Goal: Task Accomplishment & Management: Complete application form

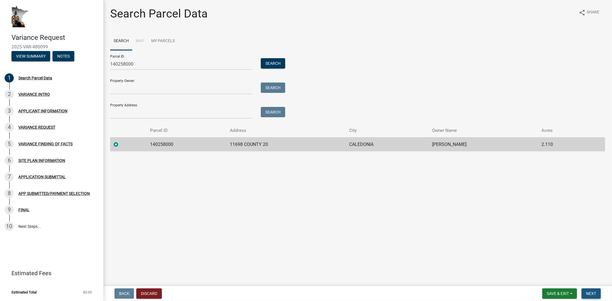
click at [593, 294] on span "Next" at bounding box center [591, 293] width 10 height 5
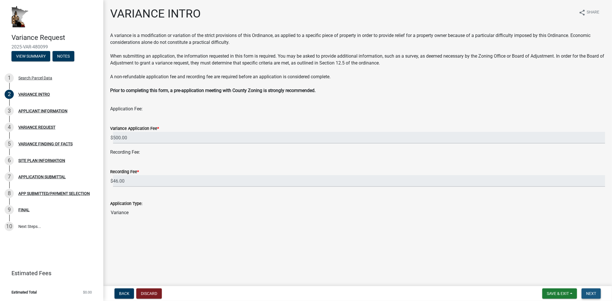
click at [595, 295] on span "Next" at bounding box center [591, 293] width 10 height 5
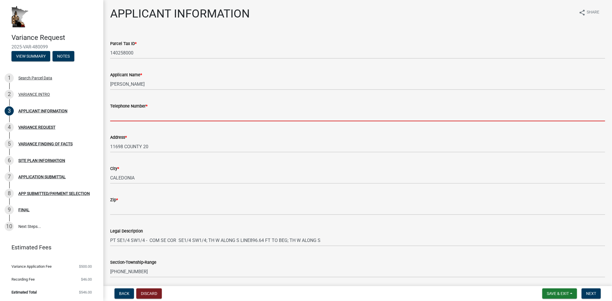
drag, startPoint x: 153, startPoint y: 114, endPoint x: 184, endPoint y: 112, distance: 30.7
click at [153, 114] on input "Telephone Number *" at bounding box center [357, 116] width 495 height 12
type input "5074501215"
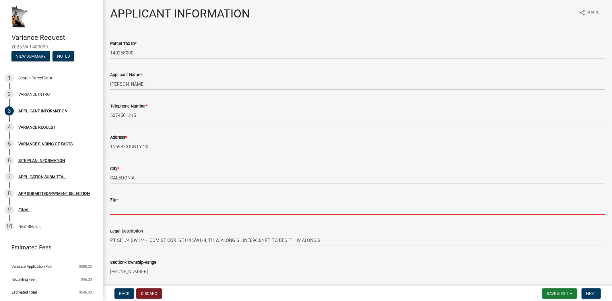
type input "55921"
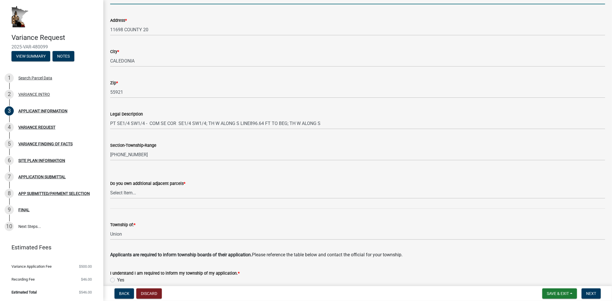
scroll to position [127, 0]
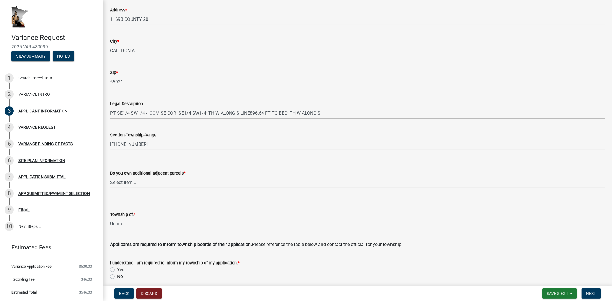
click at [153, 181] on select "Select Item... Yes No" at bounding box center [357, 183] width 495 height 12
click at [110, 177] on select "Select Item... Yes No" at bounding box center [357, 183] width 495 height 12
select select "74fadf94-a0d3-49f1-8630-1325ab1771d6"
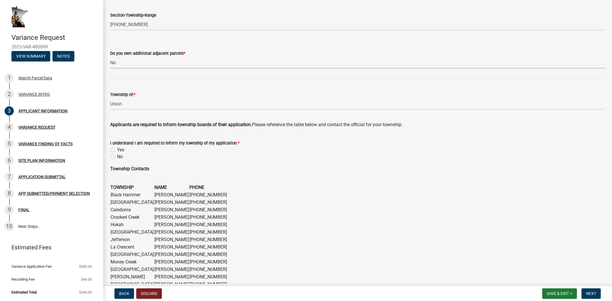
scroll to position [255, 0]
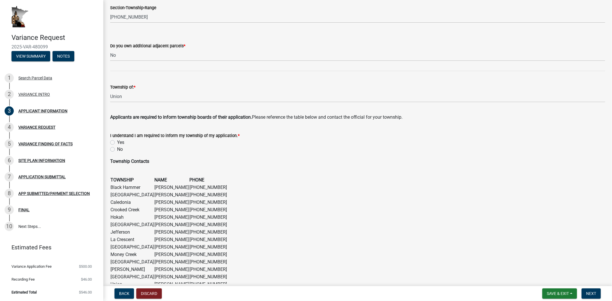
click at [117, 141] on label "Yes" at bounding box center [120, 142] width 7 height 7
click at [117, 141] on input "Yes" at bounding box center [119, 141] width 4 height 4
radio input "true"
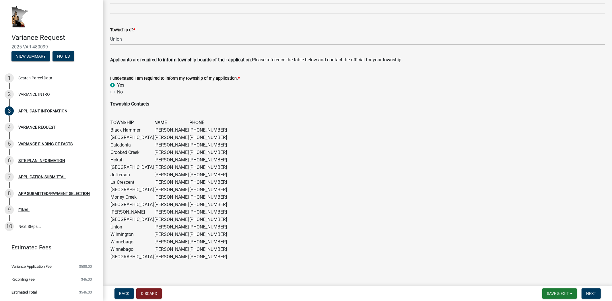
scroll to position [316, 0]
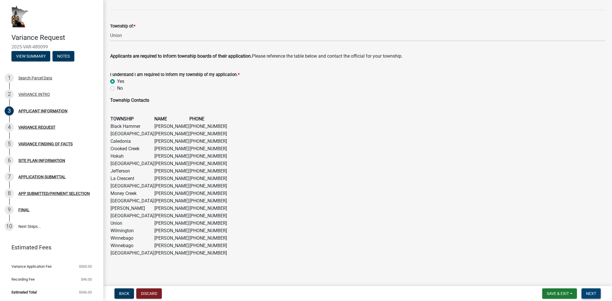
click at [593, 294] on span "Next" at bounding box center [591, 293] width 10 height 5
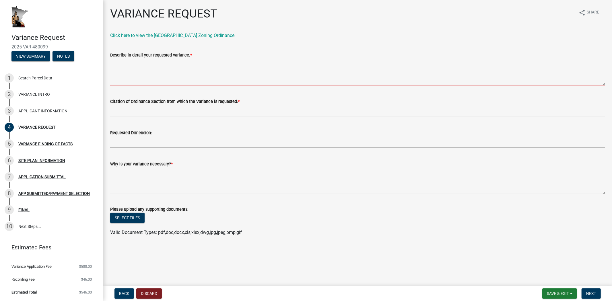
click at [132, 69] on textarea "Describe in detail your requested variance. *" at bounding box center [357, 71] width 495 height 27
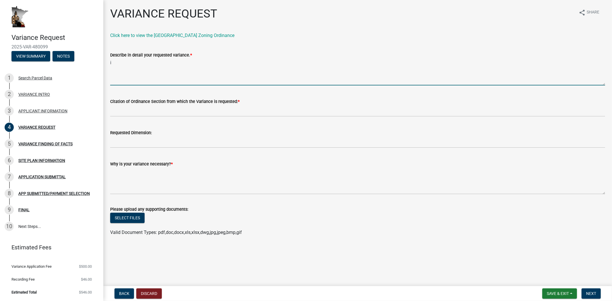
type textarea "i"
type textarea "U"
click at [371, 61] on textarea "I want to install a ground mount solar system closer to the [GEOGRAPHIC_DATA] o…" at bounding box center [357, 71] width 495 height 27
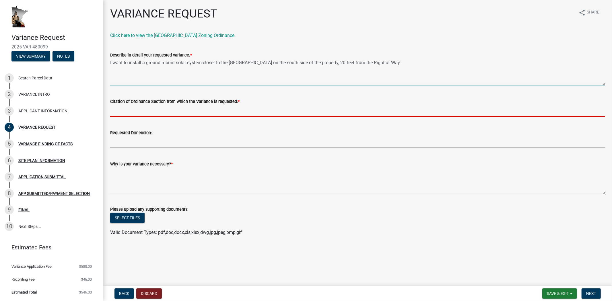
click at [149, 108] on input "Citation of Ordinance Section from which the Variance is requested: *" at bounding box center [357, 111] width 495 height 12
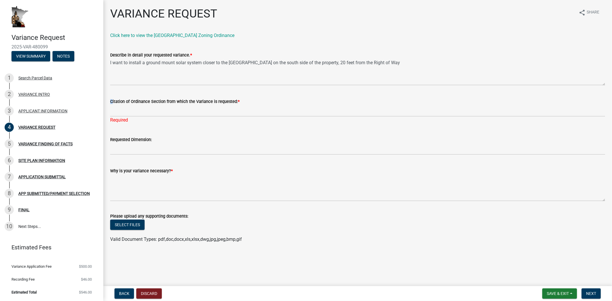
drag, startPoint x: 111, startPoint y: 99, endPoint x: 223, endPoint y: 102, distance: 112.1
click at [231, 106] on form "Citation of Ordinance Section from which the Variance is requested: *" at bounding box center [357, 107] width 495 height 19
copy div
click at [149, 124] on wm-data-entity-input "Citation of Ordinance Section from which the Variance is requested: * Required" at bounding box center [357, 109] width 495 height 38
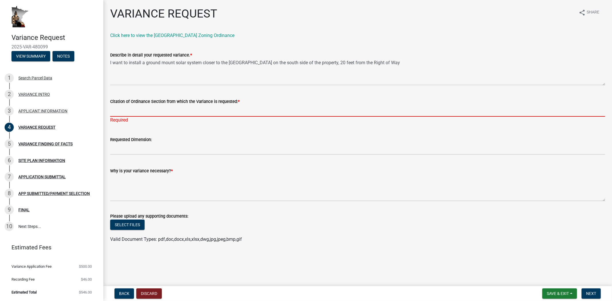
click at [129, 114] on input "Citation of Ordinance Section from which the Variance is requested: *" at bounding box center [357, 111] width 495 height 12
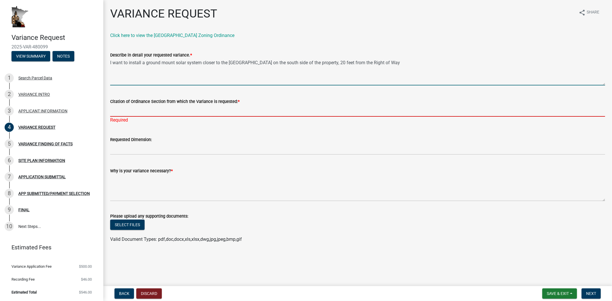
click at [387, 62] on textarea "I want to install a ground mount solar system closer to the [GEOGRAPHIC_DATA] o…" at bounding box center [357, 71] width 495 height 27
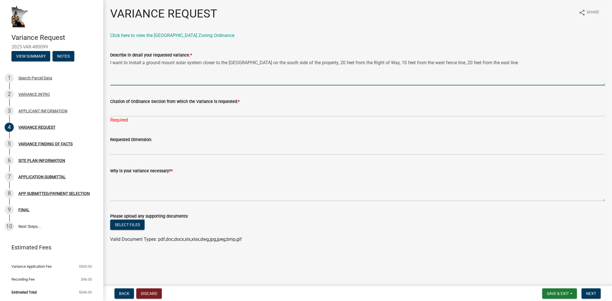
click at [382, 63] on textarea "I want to install a ground mount solar system closer to the [GEOGRAPHIC_DATA] o…" at bounding box center [357, 71] width 495 height 27
type textarea "I want to install a ground mount solar system closer to the [GEOGRAPHIC_DATA] o…"
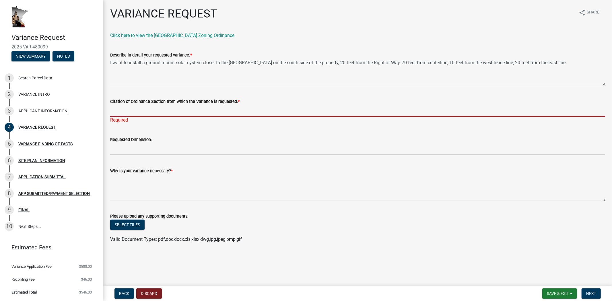
click at [129, 115] on input "Citation of Ordinance Section from which the Variance is requested: *" at bounding box center [357, 111] width 495 height 12
click at [131, 112] on input "Citation of Ordinance Section from which the Variance is requested: *" at bounding box center [357, 111] width 495 height 12
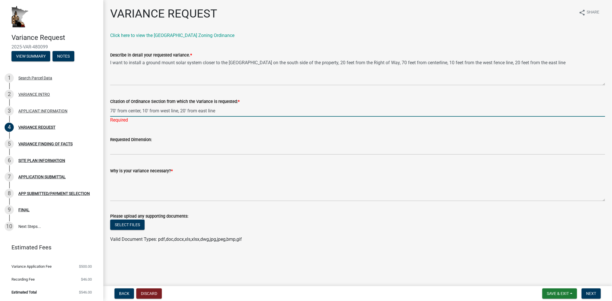
type input "70' from center, 10' from west line, 20' from east line"
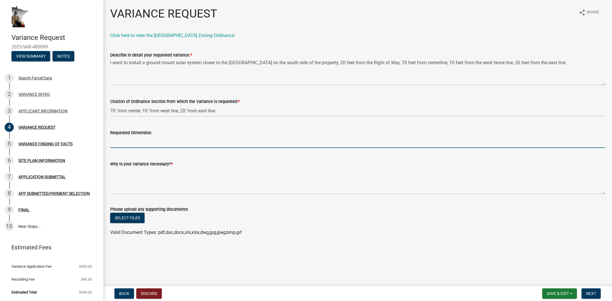
click at [132, 144] on input "Requested Dimension:" at bounding box center [357, 142] width 495 height 12
type input "350'x50'"
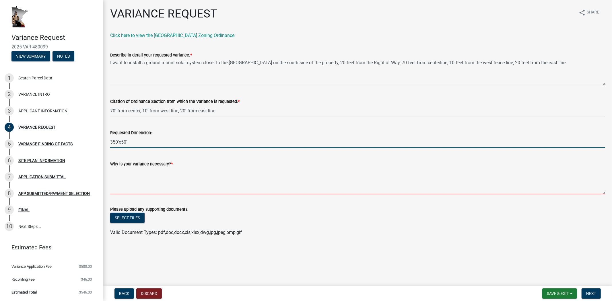
click at [137, 182] on textarea "Why is your variance necessary? *" at bounding box center [357, 180] width 495 height 27
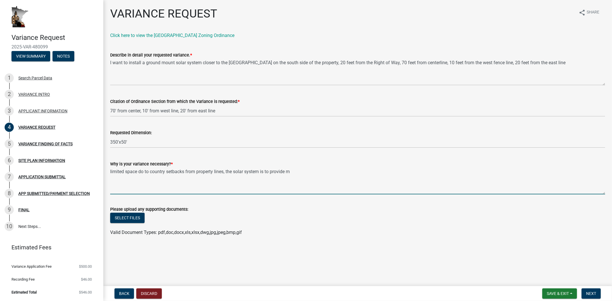
click at [165, 170] on textarea "limited space do to country setbacks from property lines, the solar system is t…" at bounding box center [357, 180] width 495 height 27
drag, startPoint x: 303, startPoint y: 172, endPoint x: 308, endPoint y: 172, distance: 4.6
click at [305, 172] on textarea "limited space do to property setbacks from property lines, the solar system is …" at bounding box center [357, 180] width 495 height 27
click at [148, 171] on textarea "limited space do to property setbacks from property lines, the solar system is …" at bounding box center [357, 180] width 495 height 27
drag, startPoint x: 297, startPoint y: 174, endPoint x: 346, endPoint y: 164, distance: 50.2
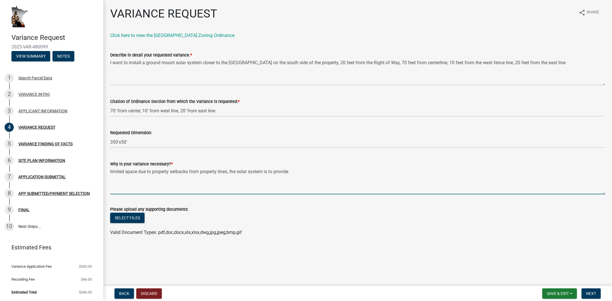
click at [298, 174] on textarea "limited space due to property setbacks from property lines, the solar system is…" at bounding box center [357, 180] width 495 height 27
drag, startPoint x: 228, startPoint y: 169, endPoint x: 233, endPoint y: 167, distance: 5.4
click at [229, 169] on textarea "limited space due to property setbacks from property lines, the solar system is…" at bounding box center [357, 180] width 495 height 27
click at [138, 171] on textarea "limited space due to property setbacks from property lines in the county living…" at bounding box center [357, 180] width 495 height 27
click at [173, 171] on textarea "limited space to build anything due to property setbacks from property lines, t…" at bounding box center [357, 180] width 495 height 27
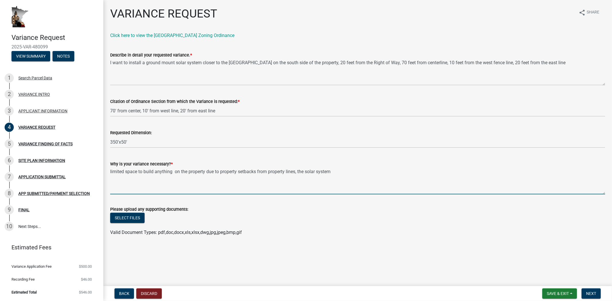
click at [343, 169] on textarea "limited space to build anything on the property due to property setbacks from p…" at bounding box center [357, 180] width 495 height 27
type textarea "limited space to build anything on the property due to property setbacks from p…"
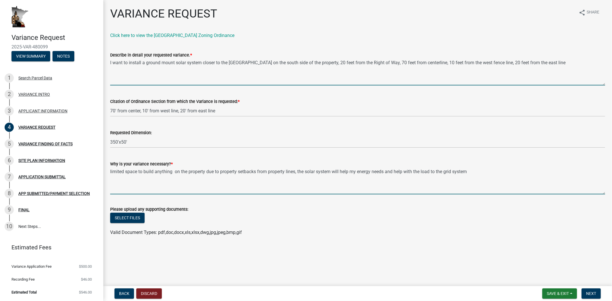
click at [488, 63] on textarea "I want to install a ground mount solar system closer to the [GEOGRAPHIC_DATA] o…" at bounding box center [357, 71] width 495 height 27
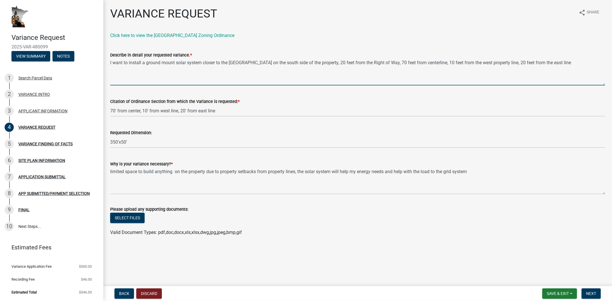
type textarea "I want to install a ground mount solar system closer to the [GEOGRAPHIC_DATA] o…"
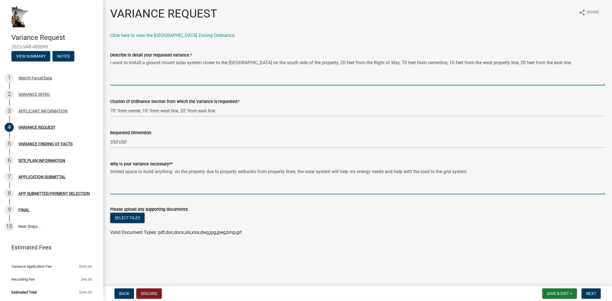
click at [480, 174] on textarea "limited space to build anything on the property due to property setbacks from p…" at bounding box center [357, 180] width 495 height 27
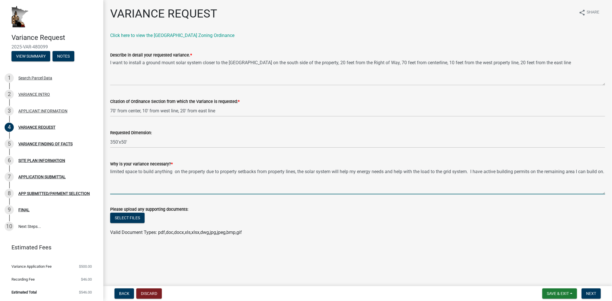
click at [578, 171] on textarea "limited space to build anything on the property due to property setbacks from p…" at bounding box center [357, 180] width 495 height 27
type textarea "limited space to build anything on the property due to property setbacks from p…"
click at [592, 293] on span "Next" at bounding box center [591, 293] width 10 height 5
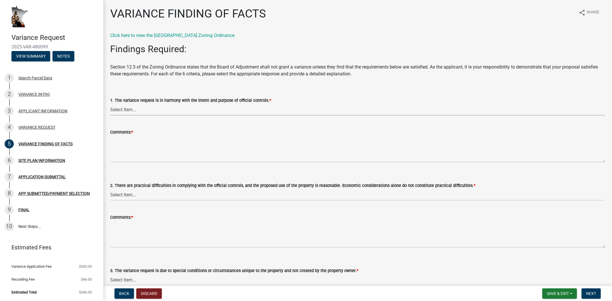
click at [138, 110] on select "Select Item... Yes No" at bounding box center [357, 110] width 495 height 12
click at [110, 104] on select "Select Item... Yes No" at bounding box center [357, 110] width 495 height 12
drag, startPoint x: 114, startPoint y: 100, endPoint x: 263, endPoint y: 102, distance: 149.1
click at [263, 102] on label "1. The variance request is in harmony with the intent and purpose of official c…" at bounding box center [190, 101] width 161 height 4
copy label "The variance request is in harmony with the intent and purpose of official cont…"
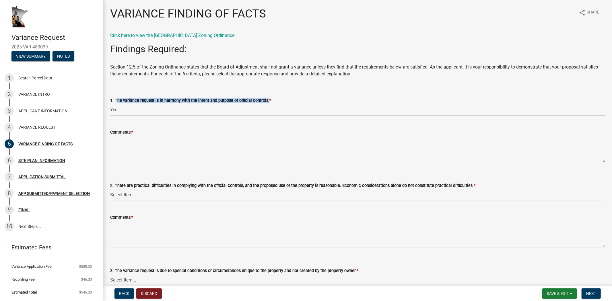
click at [112, 114] on select "Select Item... Yes No" at bounding box center [357, 110] width 495 height 12
click at [110, 104] on select "Select Item... Yes No" at bounding box center [357, 110] width 495 height 12
click at [149, 108] on select "Select Item... Yes No" at bounding box center [357, 110] width 495 height 12
click at [201, 87] on div "1. The variance request is in harmony with the intent and purpose of official c…" at bounding box center [357, 99] width 495 height 34
click at [119, 111] on select "Select Item... Yes No" at bounding box center [357, 110] width 495 height 12
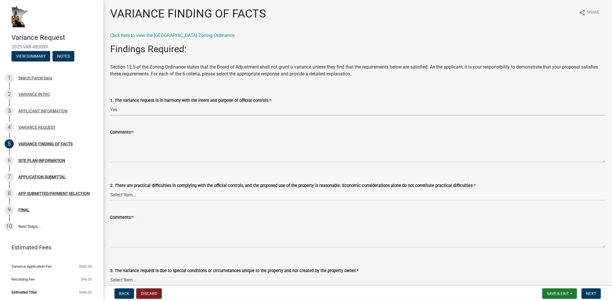
click at [110, 104] on select "Select Item... Yes No" at bounding box center [357, 110] width 495 height 12
select select "e7339e75-e3d8-4c05-91a7-bbd42707347d"
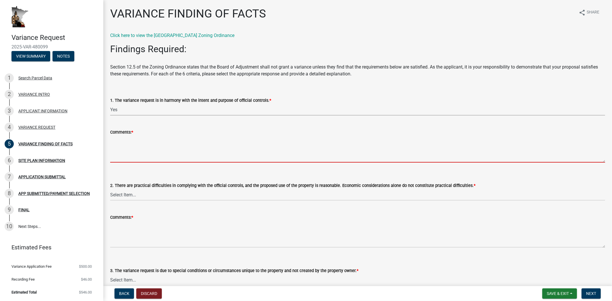
click at [132, 157] on textarea "Comments: *" at bounding box center [357, 149] width 495 height 27
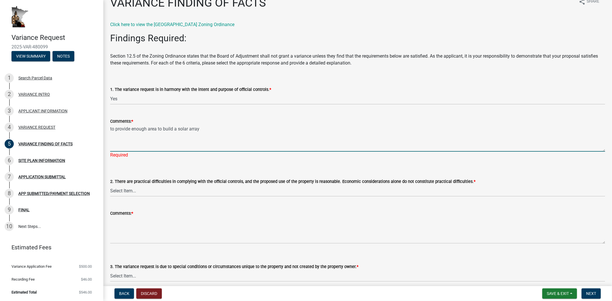
scroll to position [32, 0]
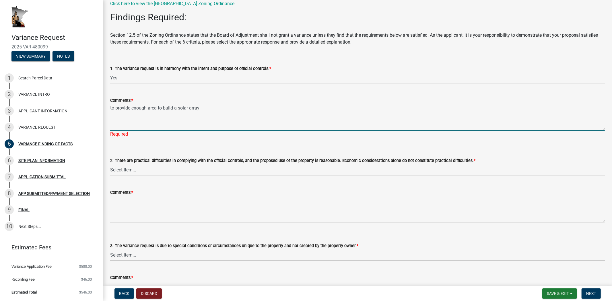
type textarea "to provide enough area to build a solar array"
click at [147, 168] on select "Select Item... Yes No" at bounding box center [357, 170] width 495 height 12
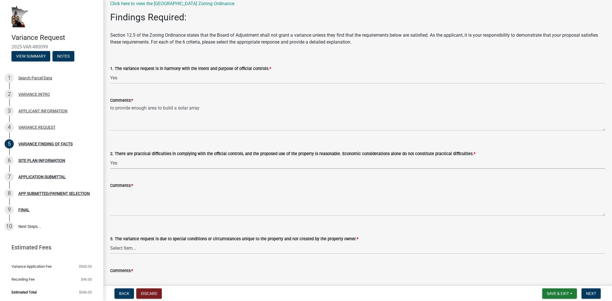
click at [110, 157] on select "Select Item... Yes No" at bounding box center [357, 163] width 495 height 12
select select "635aecb9-93f4-4782-a4af-22c7a8086bbc"
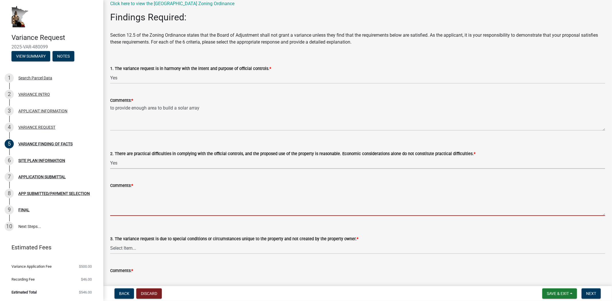
click at [139, 204] on textarea "Comments: *" at bounding box center [357, 202] width 495 height 27
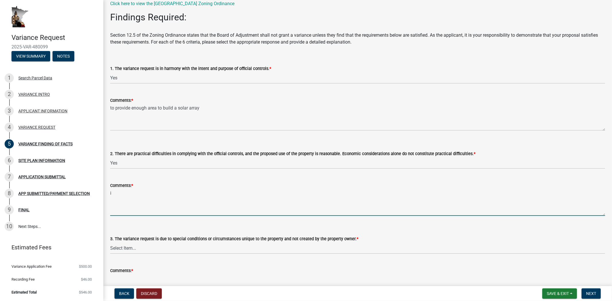
type textarea "i"
click at [216, 188] on div "Comments: *" at bounding box center [357, 185] width 495 height 7
click at [187, 193] on textarea "I don't own enough adequate land" at bounding box center [357, 202] width 495 height 27
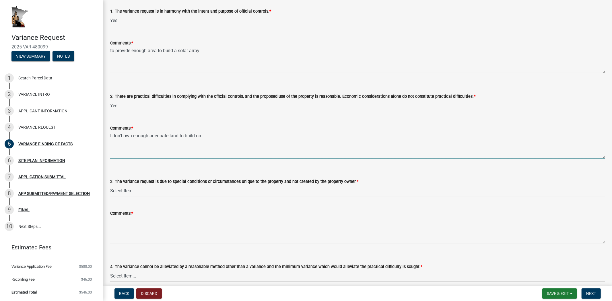
scroll to position [95, 0]
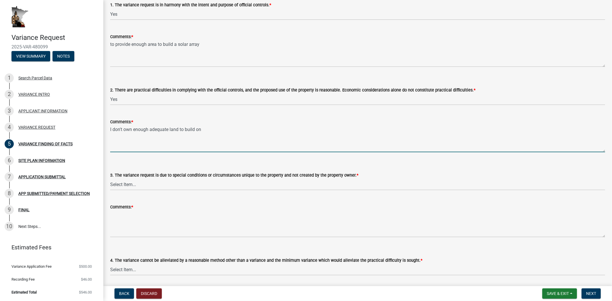
type textarea "I don't own enough adequate land to build on"
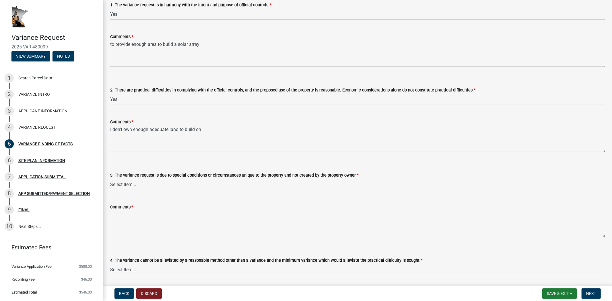
click at [197, 184] on select "Select Item... Yes No" at bounding box center [357, 185] width 495 height 12
click at [110, 179] on select "Select Item... Yes No" at bounding box center [357, 185] width 495 height 12
select select "aaa485d0-d801-4d37-bb7e-2a92079090af"
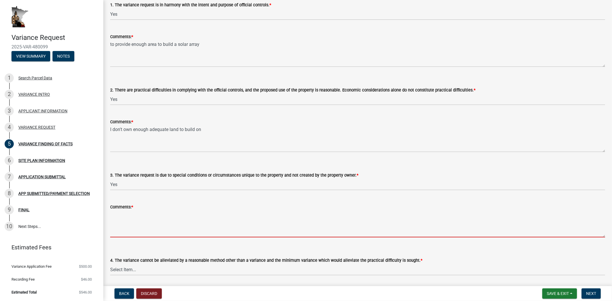
click at [137, 219] on textarea "Comments: *" at bounding box center [357, 223] width 495 height 27
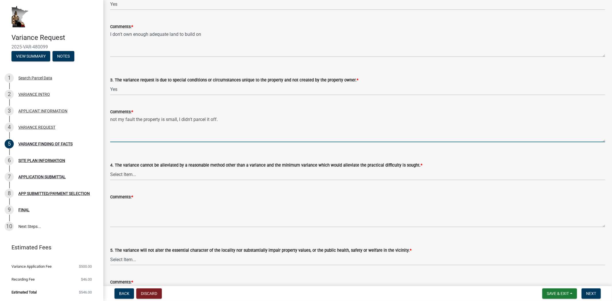
scroll to position [191, 0]
type textarea "not my fault the property is small, I didn't parcel it off."
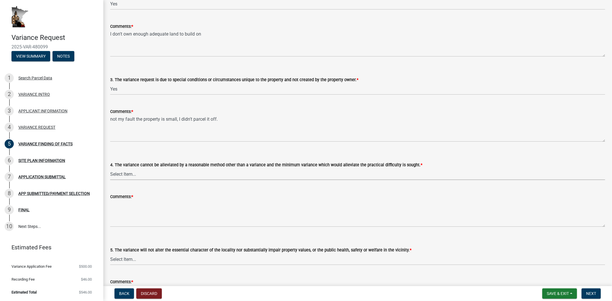
click at [149, 176] on select "Select Item... Yes No" at bounding box center [357, 174] width 495 height 12
click at [110, 168] on select "Select Item... Yes No" at bounding box center [357, 174] width 495 height 12
select select "7e69a0cc-1ed4-49c0-87fa-8a0d7a2511ee"
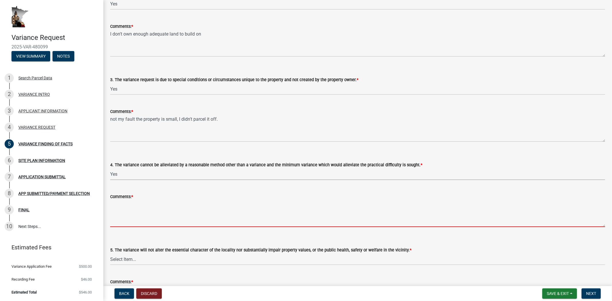
click at [140, 209] on textarea "Comments: *" at bounding box center [357, 213] width 495 height 27
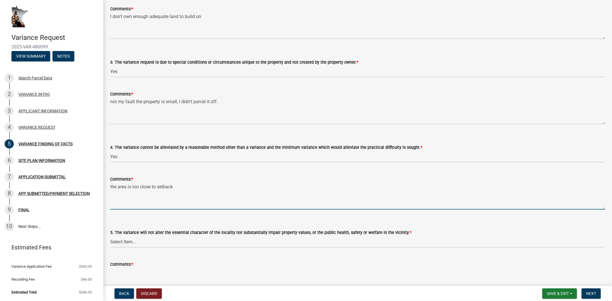
scroll to position [287, 0]
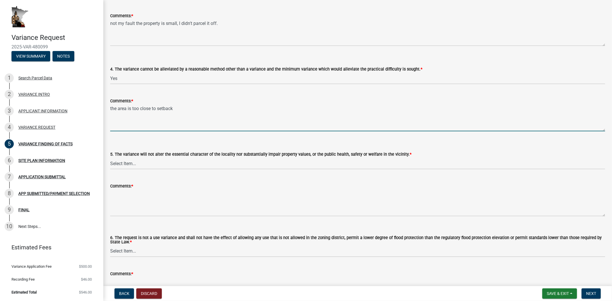
type textarea "the area is too close to setback"
click at [148, 167] on select "Select Item... Yes No" at bounding box center [357, 164] width 495 height 12
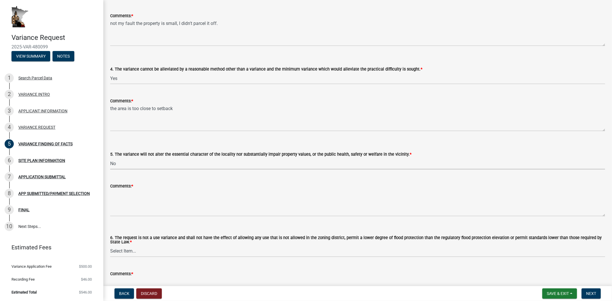
click at [110, 158] on select "Select Item... Yes No" at bounding box center [357, 164] width 495 height 12
select select "9d1a8556-2236-4eff-a304-9686b271f591"
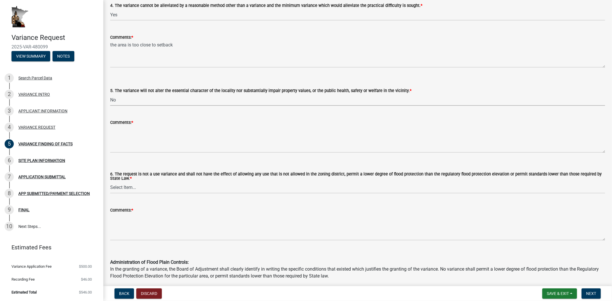
scroll to position [382, 0]
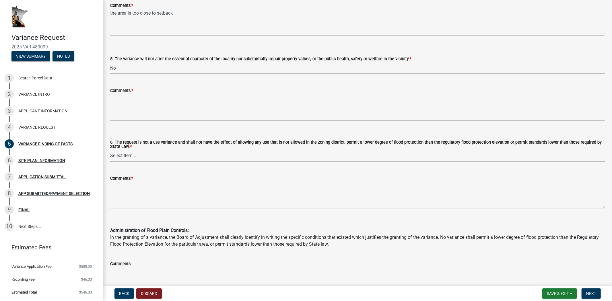
click at [181, 154] on select "Select Item... Yes No" at bounding box center [357, 156] width 495 height 12
click at [110, 150] on select "Select Item... Yes No" at bounding box center [357, 156] width 495 height 12
select select "a413aa95-8491-4462-9f66-41dd1c3ff77c"
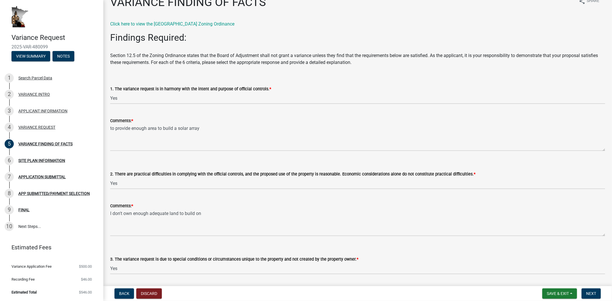
scroll to position [32, 0]
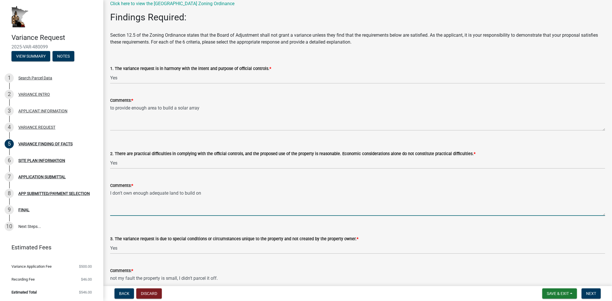
click at [214, 194] on textarea "I don't own enough adequate land to build on" at bounding box center [357, 202] width 495 height 27
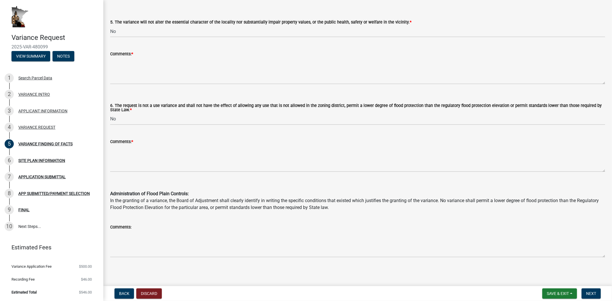
scroll to position [419, 0]
type textarea "I don't own enough adequate land to build on, country setback's are ridiculous"
click at [593, 291] on span "Next" at bounding box center [591, 293] width 10 height 5
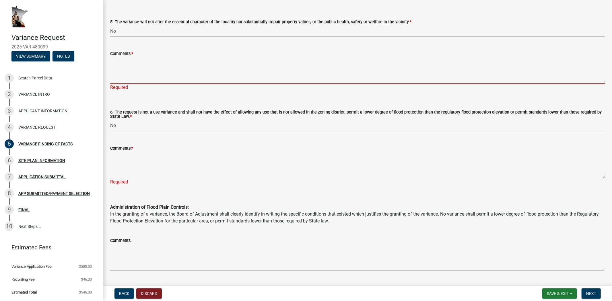
click at [139, 68] on textarea "Comments: *" at bounding box center [357, 70] width 495 height 27
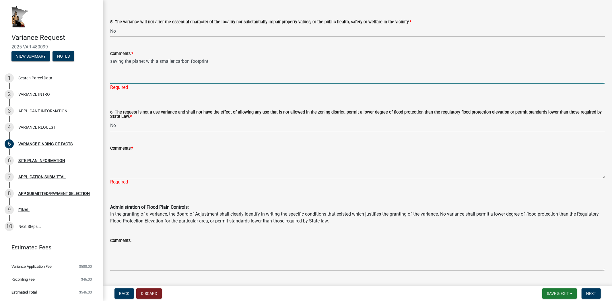
type textarea "saving the planet with a smaller carbon footprint"
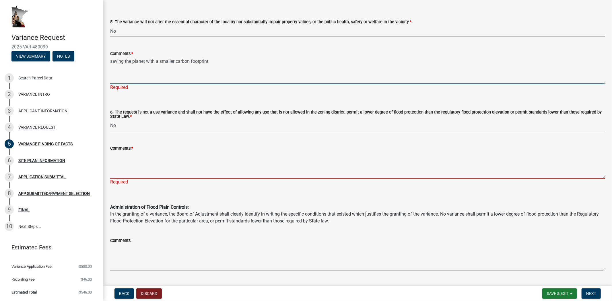
click at [252, 159] on textarea "Comments: *" at bounding box center [357, 165] width 495 height 27
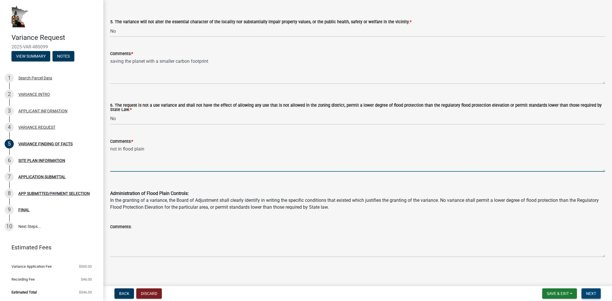
type textarea "not in flood plain"
click at [592, 294] on span "Next" at bounding box center [591, 293] width 10 height 5
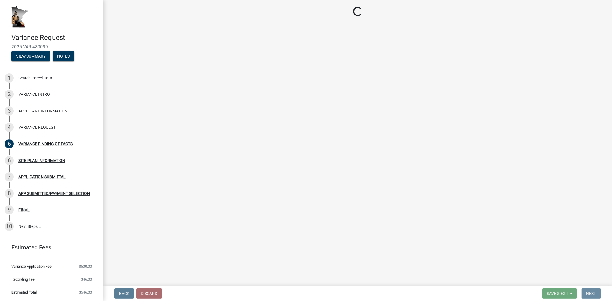
scroll to position [0, 0]
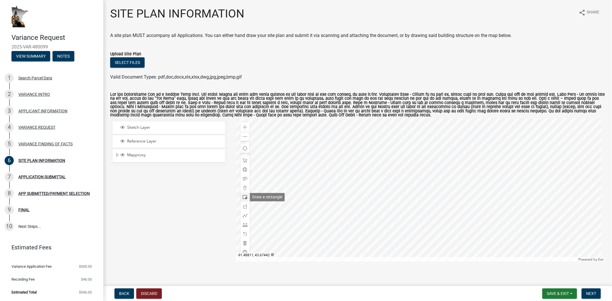
click at [243, 196] on span at bounding box center [245, 197] width 5 height 5
click at [475, 205] on div at bounding box center [420, 189] width 369 height 143
click at [244, 159] on span at bounding box center [245, 160] width 5 height 5
click at [445, 197] on div at bounding box center [420, 189] width 369 height 143
click at [449, 204] on div at bounding box center [420, 189] width 369 height 143
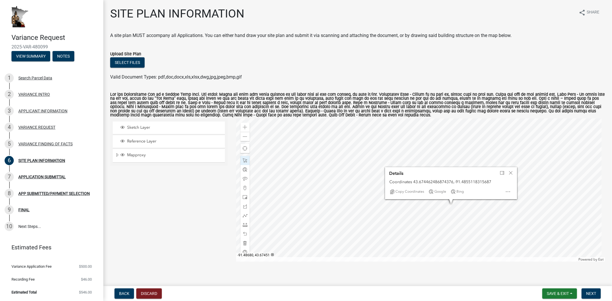
click at [347, 199] on div at bounding box center [420, 189] width 369 height 143
click at [409, 200] on div at bounding box center [420, 189] width 369 height 143
click at [508, 173] on span "Close" at bounding box center [510, 173] width 5 height 5
click at [458, 198] on div at bounding box center [420, 189] width 369 height 143
click at [356, 172] on div at bounding box center [420, 189] width 369 height 143
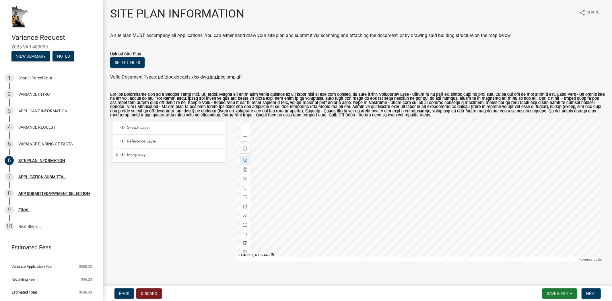
click at [514, 183] on div at bounding box center [420, 189] width 369 height 143
click at [513, 181] on div at bounding box center [420, 189] width 369 height 143
click at [470, 191] on div at bounding box center [420, 189] width 369 height 143
click at [440, 202] on div at bounding box center [420, 189] width 369 height 143
click at [432, 179] on div at bounding box center [420, 189] width 369 height 143
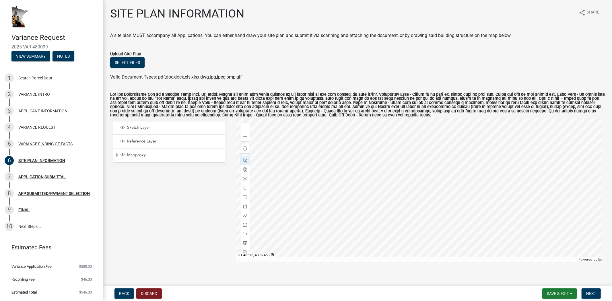
click at [474, 179] on div at bounding box center [420, 189] width 369 height 143
click at [427, 190] on div at bounding box center [420, 189] width 369 height 143
click at [399, 154] on div at bounding box center [420, 189] width 369 height 143
click at [370, 152] on div at bounding box center [420, 189] width 369 height 143
click at [383, 237] on div at bounding box center [420, 189] width 369 height 143
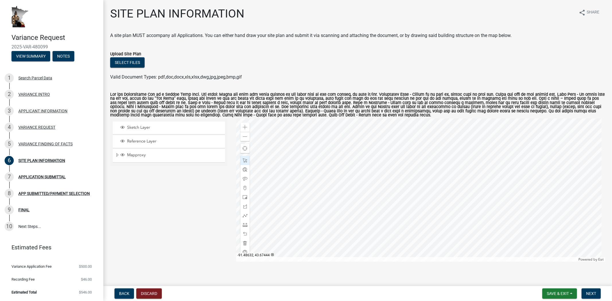
click at [382, 222] on div at bounding box center [420, 189] width 369 height 143
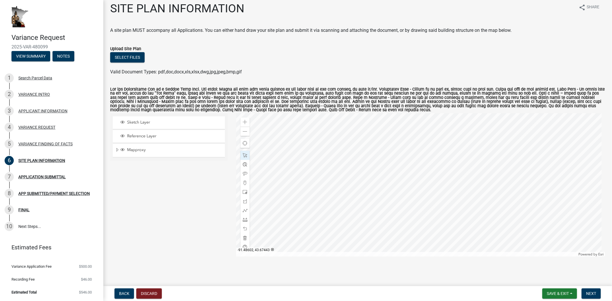
click at [480, 220] on div at bounding box center [420, 184] width 369 height 143
click at [442, 219] on div at bounding box center [420, 184] width 369 height 143
click at [415, 214] on div at bounding box center [420, 184] width 369 height 143
click at [430, 217] on div at bounding box center [420, 184] width 369 height 143
click at [525, 187] on div at bounding box center [420, 184] width 369 height 143
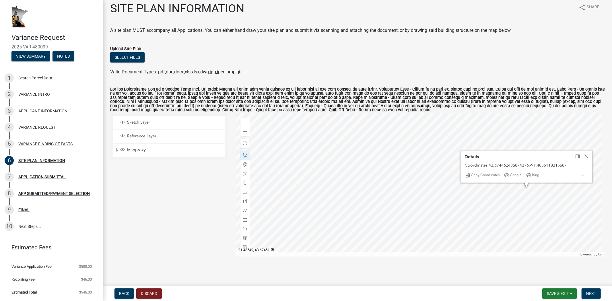
click at [538, 190] on div at bounding box center [420, 184] width 369 height 143
click at [471, 222] on div at bounding box center [420, 184] width 369 height 143
click at [509, 224] on div at bounding box center [420, 184] width 369 height 143
click at [494, 247] on div at bounding box center [420, 184] width 369 height 143
click at [489, 225] on div at bounding box center [420, 184] width 369 height 143
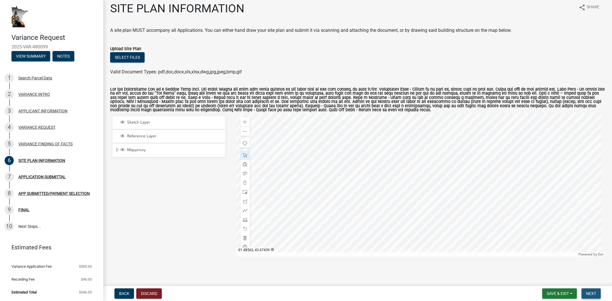
click at [594, 292] on span "Next" at bounding box center [591, 293] width 10 height 5
click at [383, 204] on div at bounding box center [420, 184] width 369 height 143
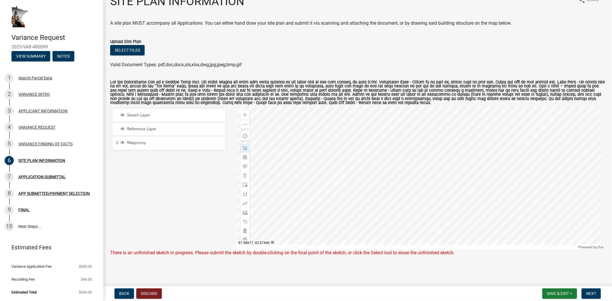
click at [411, 234] on div at bounding box center [420, 177] width 369 height 143
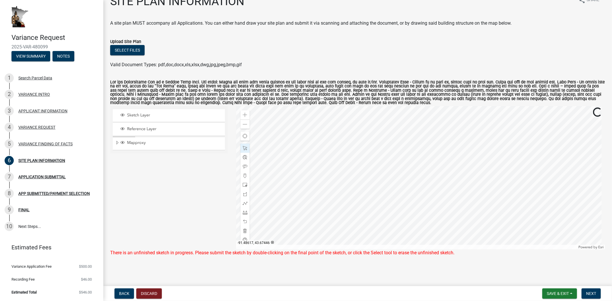
click at [411, 234] on div at bounding box center [420, 177] width 369 height 143
click at [418, 212] on div at bounding box center [420, 177] width 369 height 143
click at [213, 202] on div "Sketch Layer Reference Layer Mapproxy NG911 Address Points Wells_MWI_Jan_2018 C…" at bounding box center [169, 177] width 126 height 143
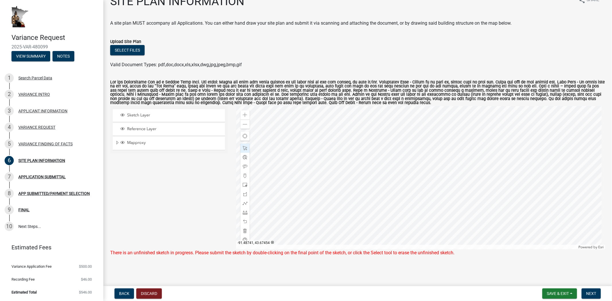
click at [214, 202] on div "Sketch Layer Reference Layer Mapproxy NG911 Address Points Wells_MWI_Jan_2018 C…" at bounding box center [169, 177] width 126 height 143
click at [128, 117] on span "Sketch Layer" at bounding box center [174, 115] width 97 height 5
click at [126, 116] on span "Sketch Layer" at bounding box center [174, 115] width 97 height 5
click at [124, 142] on span "Layer List" at bounding box center [122, 143] width 6 height 6
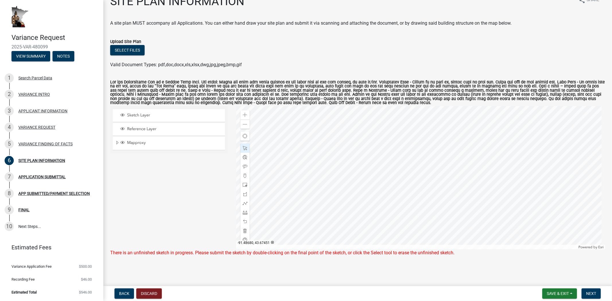
click at [325, 206] on div at bounding box center [420, 177] width 369 height 143
click at [338, 201] on div at bounding box center [420, 177] width 369 height 143
click at [395, 189] on span "Open" at bounding box center [396, 188] width 5 height 5
click at [395, 189] on span "Close" at bounding box center [396, 188] width 5 height 5
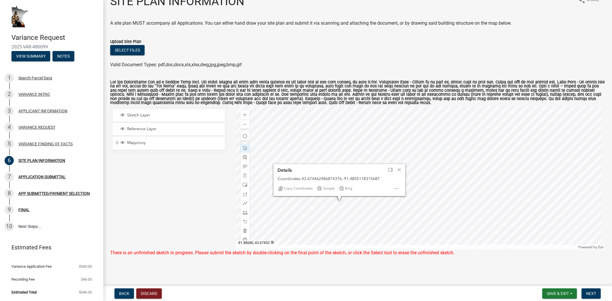
click at [323, 202] on div at bounding box center [420, 177] width 369 height 143
click at [317, 210] on div at bounding box center [420, 177] width 369 height 143
click at [592, 295] on span "Next" at bounding box center [591, 293] width 10 height 5
click at [442, 211] on div at bounding box center [420, 177] width 369 height 143
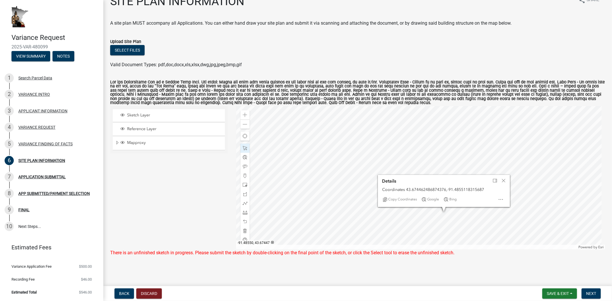
click at [561, 219] on div at bounding box center [420, 177] width 369 height 143
click at [326, 218] on div at bounding box center [420, 177] width 369 height 143
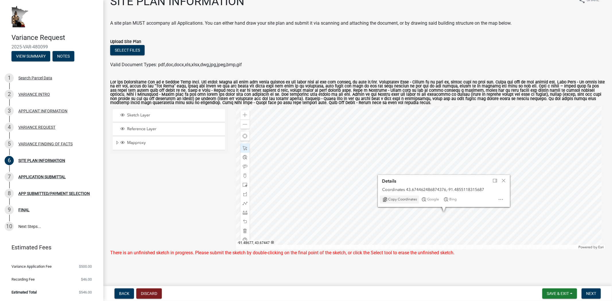
click at [326, 218] on div at bounding box center [420, 177] width 369 height 143
click at [325, 192] on div at bounding box center [420, 177] width 369 height 143
click at [562, 192] on div at bounding box center [420, 177] width 369 height 143
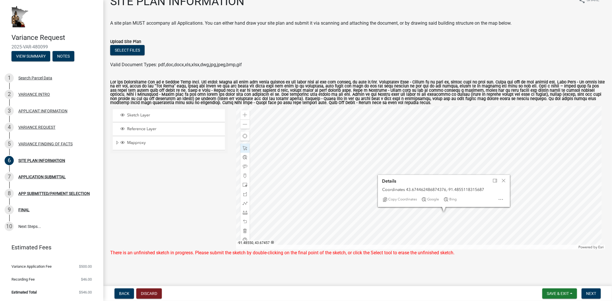
click at [562, 192] on div at bounding box center [420, 177] width 369 height 143
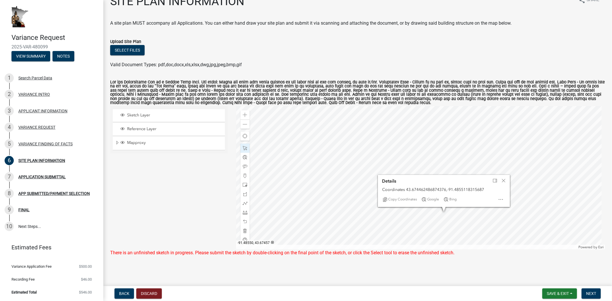
click at [562, 192] on div at bounding box center [420, 177] width 369 height 143
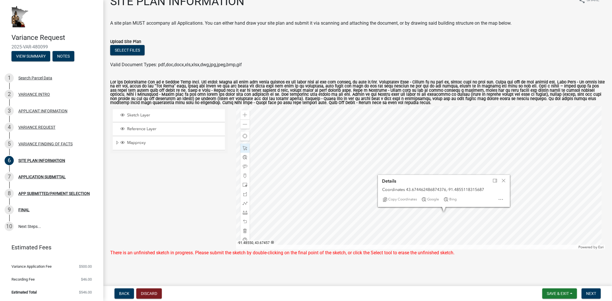
click at [562, 192] on div at bounding box center [420, 177] width 369 height 143
click at [562, 219] on div at bounding box center [420, 177] width 369 height 143
click at [561, 191] on div at bounding box center [420, 177] width 369 height 143
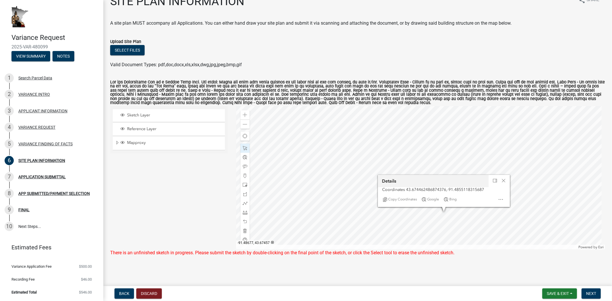
click at [326, 192] on div at bounding box center [420, 177] width 369 height 143
click at [325, 219] on div at bounding box center [420, 177] width 369 height 143
click at [562, 218] on div at bounding box center [420, 177] width 369 height 143
click at [562, 191] on div at bounding box center [420, 177] width 369 height 143
click at [561, 218] on div at bounding box center [420, 177] width 369 height 143
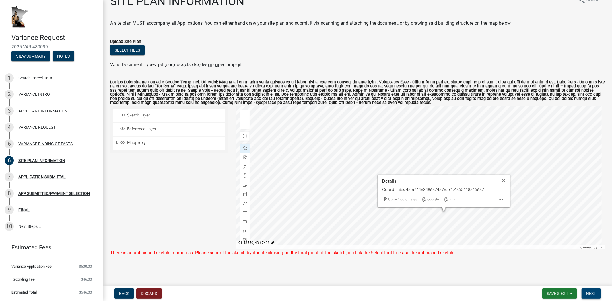
click at [592, 294] on span "Next" at bounding box center [591, 293] width 10 height 5
click at [348, 160] on div at bounding box center [420, 177] width 369 height 143
click at [595, 294] on span "Next" at bounding box center [591, 293] width 10 height 5
click at [422, 205] on div at bounding box center [420, 177] width 369 height 143
click at [445, 207] on div at bounding box center [420, 177] width 369 height 143
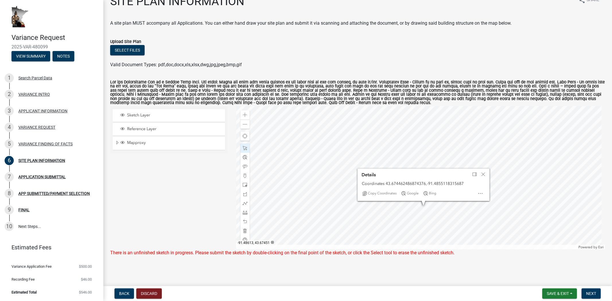
click at [445, 207] on div at bounding box center [420, 177] width 369 height 143
click at [445, 206] on div at bounding box center [420, 177] width 369 height 143
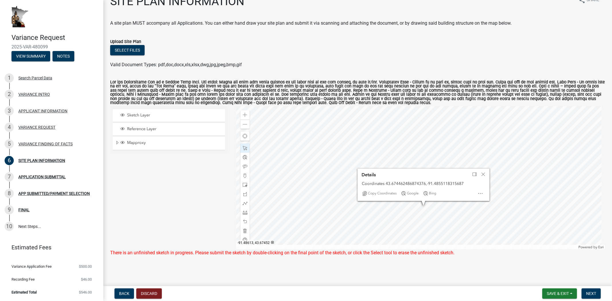
click at [445, 206] on div at bounding box center [420, 177] width 369 height 143
click at [394, 267] on main "SITE PLAN INFORMATION share Share A site plan MUST accompany all Applications. …" at bounding box center [357, 142] width 508 height 284
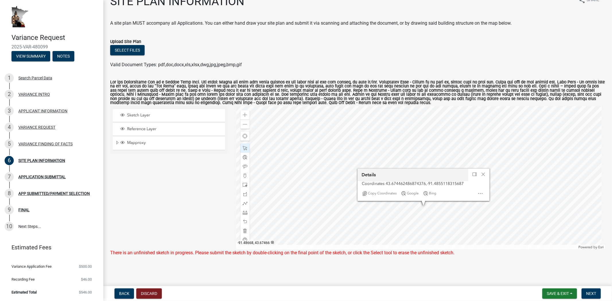
click at [332, 164] on div at bounding box center [420, 177] width 369 height 143
click at [245, 174] on span at bounding box center [245, 175] width 5 height 5
click at [326, 191] on div at bounding box center [420, 177] width 369 height 143
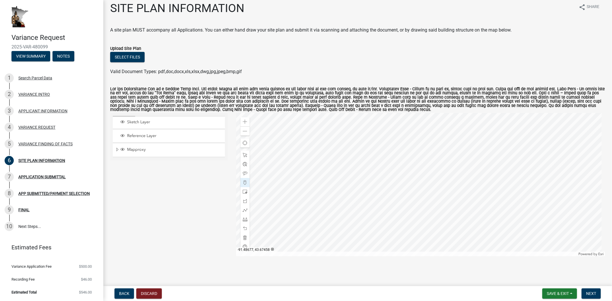
scroll to position [5, 0]
click at [326, 225] on div at bounding box center [420, 184] width 369 height 143
click at [562, 198] on div at bounding box center [420, 184] width 369 height 143
click at [562, 225] on div at bounding box center [420, 184] width 369 height 143
click at [595, 294] on span "Next" at bounding box center [591, 293] width 10 height 5
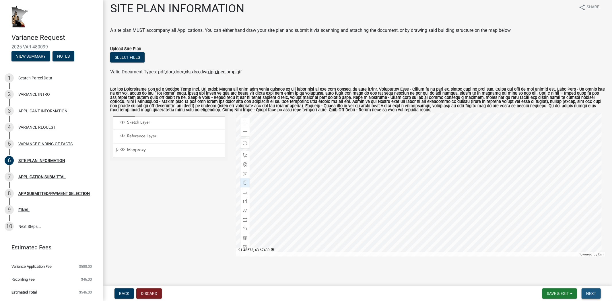
scroll to position [0, 0]
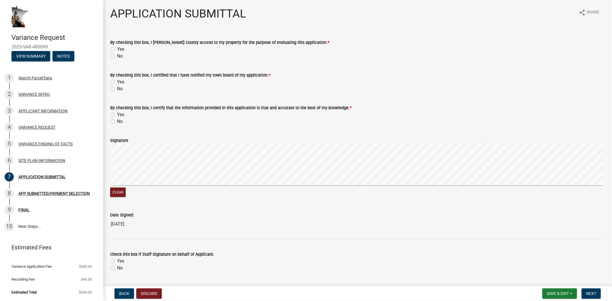
click at [117, 49] on label "Yes" at bounding box center [120, 49] width 7 height 7
click at [117, 49] on input "Yes" at bounding box center [119, 48] width 4 height 4
radio input "true"
click at [117, 81] on label "Yes" at bounding box center [120, 82] width 7 height 7
click at [117, 81] on input "Yes" at bounding box center [119, 81] width 4 height 4
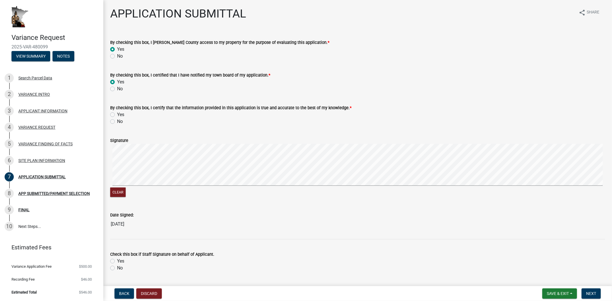
radio input "true"
click at [117, 114] on label "Yes" at bounding box center [120, 114] width 7 height 7
click at [117, 114] on input "Yes" at bounding box center [119, 113] width 4 height 4
radio input "true"
click at [243, 142] on form "Signature Clear" at bounding box center [357, 164] width 495 height 68
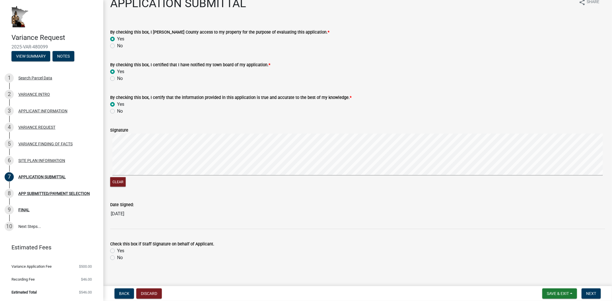
scroll to position [15, 0]
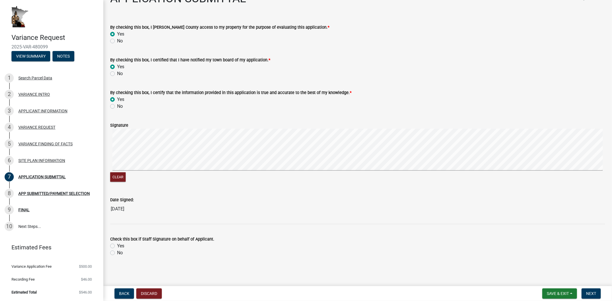
click at [117, 253] on label "No" at bounding box center [120, 252] width 6 height 7
click at [117, 253] on input "No" at bounding box center [119, 251] width 4 height 4
radio input "true"
click at [595, 294] on span "Next" at bounding box center [591, 293] width 10 height 5
